Goal: Obtain resource: Obtain resource

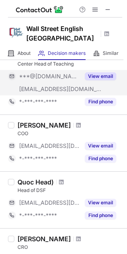
scroll to position [476, 0]
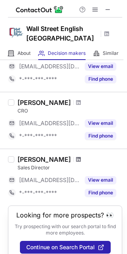
click at [76, 159] on span at bounding box center [78, 159] width 5 height 6
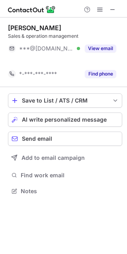
scroll to position [172, 127]
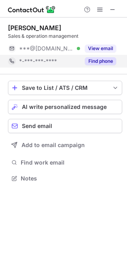
click at [89, 58] on button "Find phone" at bounding box center [100, 61] width 31 height 8
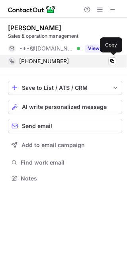
click at [102, 63] on div "+84988928156" at bounding box center [67, 61] width 97 height 7
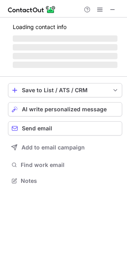
scroll to position [4, 4]
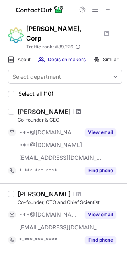
click at [76, 108] on span at bounding box center [78, 111] width 5 height 6
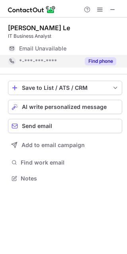
click at [98, 63] on button "Find phone" at bounding box center [100, 61] width 31 height 8
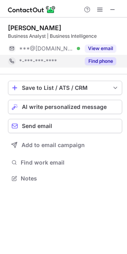
click at [92, 60] on button "Find phone" at bounding box center [100, 61] width 31 height 8
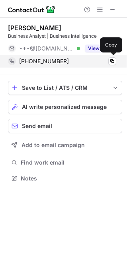
click at [104, 59] on div "+84865713958" at bounding box center [67, 61] width 97 height 7
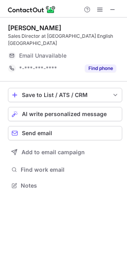
scroll to position [4, 4]
click at [109, 6] on span at bounding box center [112, 9] width 6 height 6
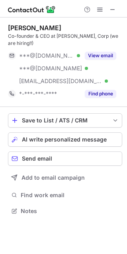
scroll to position [198, 127]
